Goal: Information Seeking & Learning: Learn about a topic

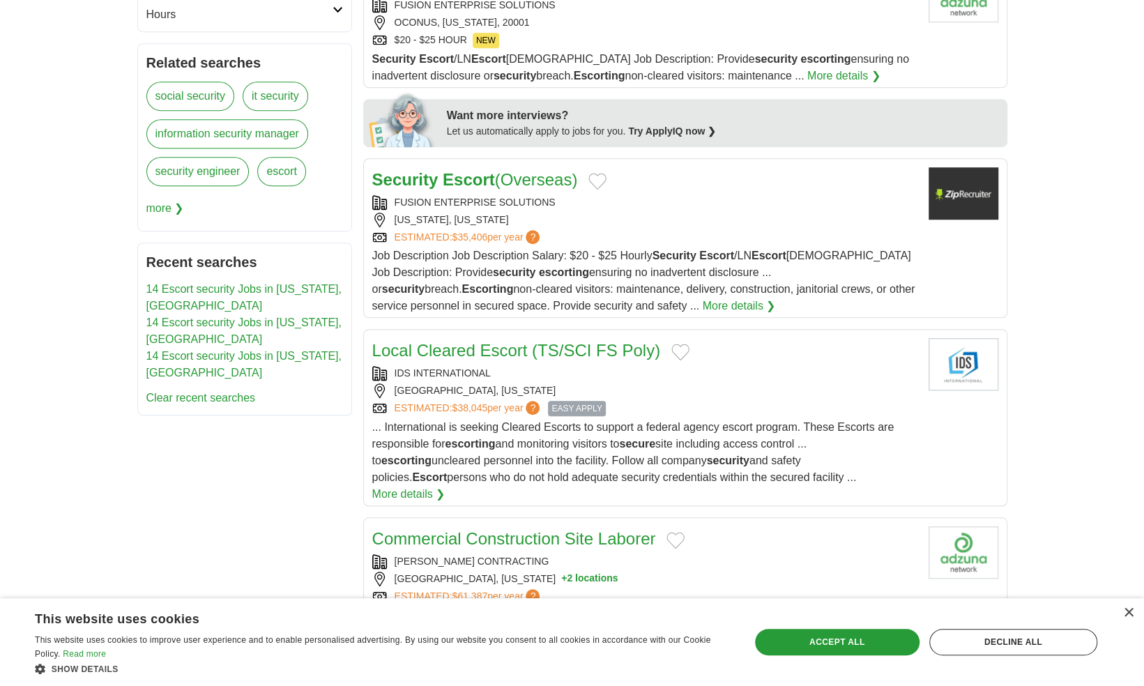
scroll to position [1578, 0]
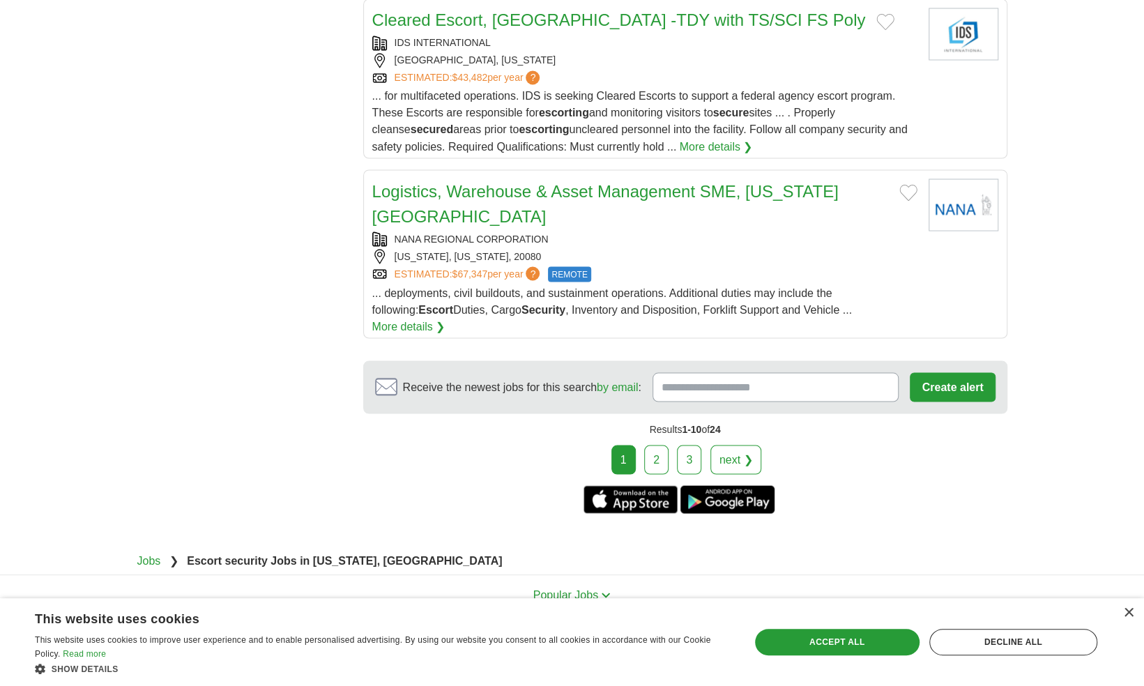
click at [667, 445] on link "2" at bounding box center [656, 459] width 24 height 29
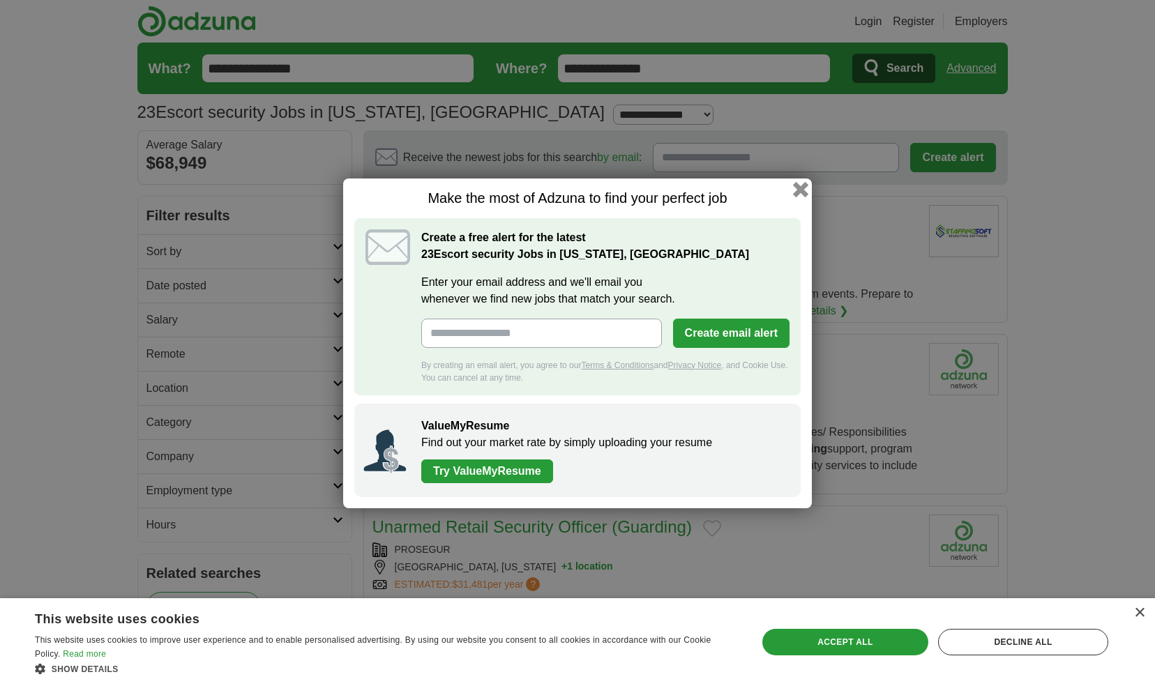
click at [806, 184] on button "button" at bounding box center [800, 188] width 15 height 15
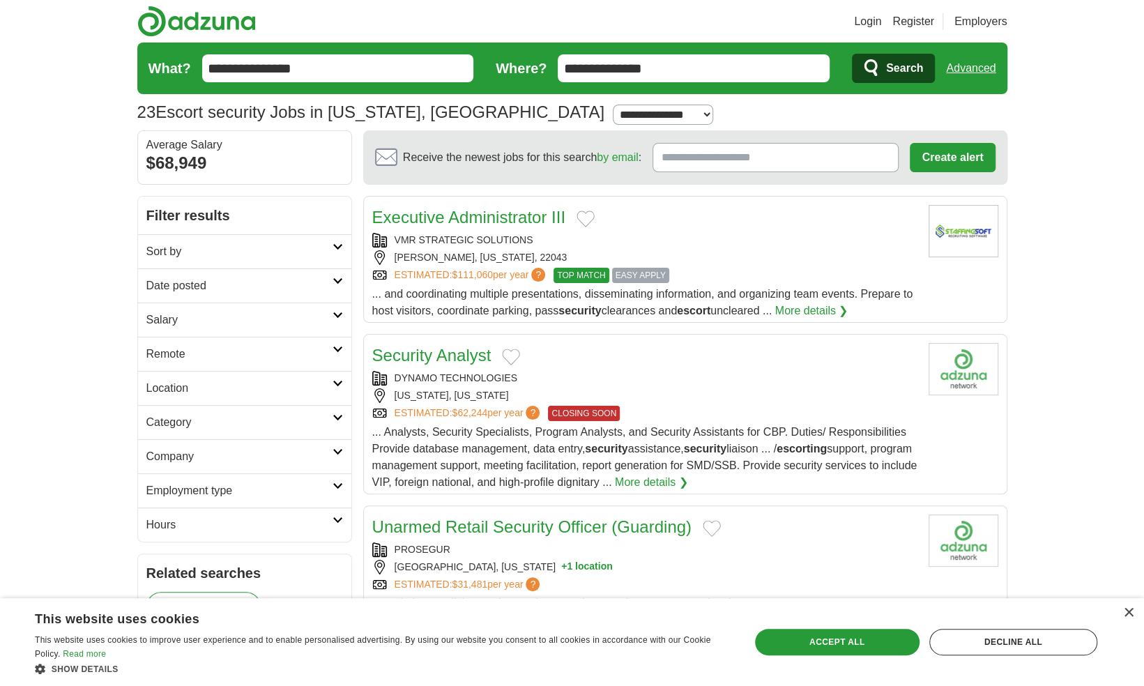
scroll to position [1503, 0]
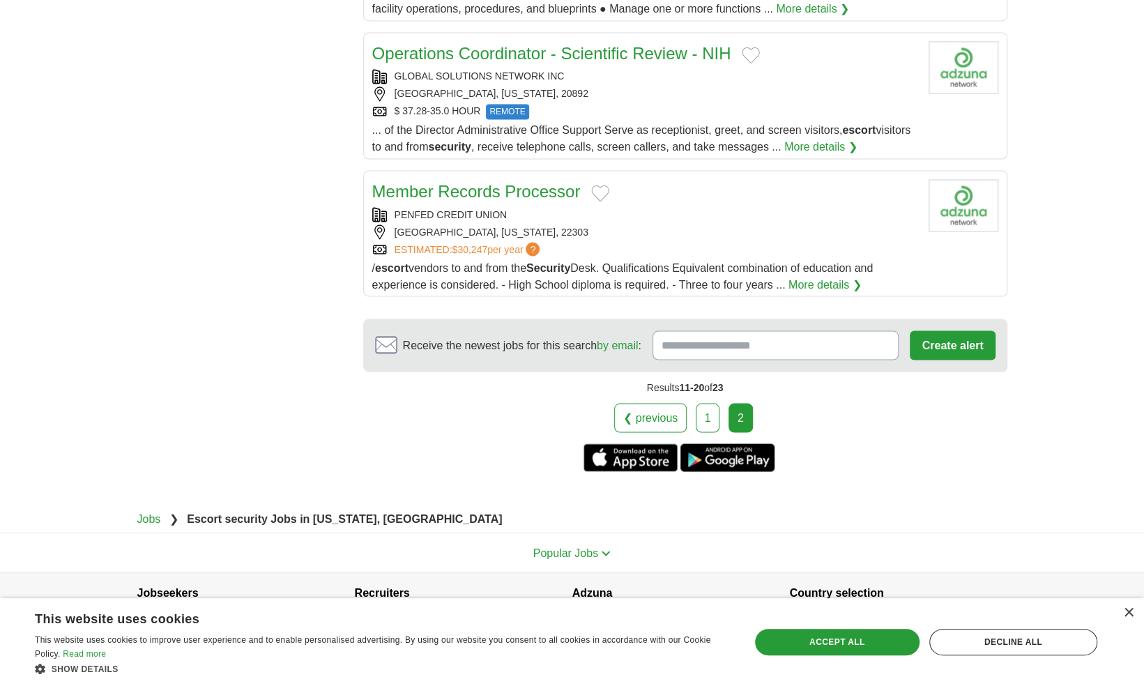
click at [704, 403] on link "1" at bounding box center [708, 417] width 24 height 29
